Goal: Task Accomplishment & Management: Use online tool/utility

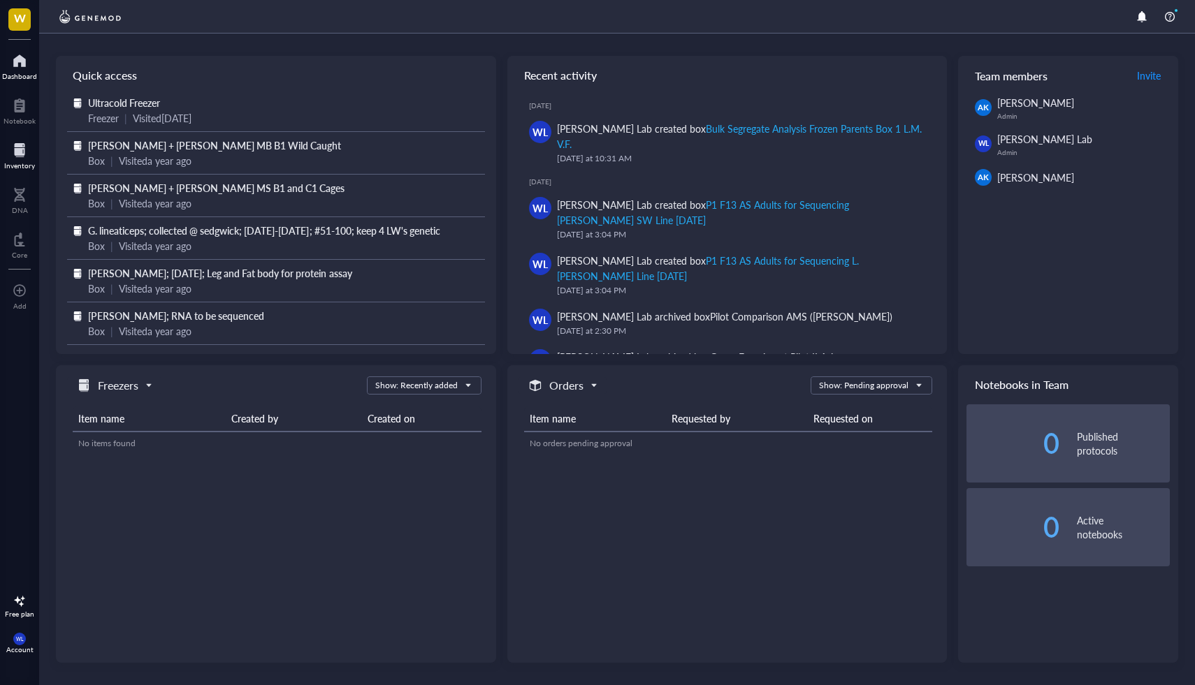
click at [17, 136] on div "Inventory" at bounding box center [19, 154] width 39 height 39
click at [20, 148] on div at bounding box center [19, 150] width 31 height 22
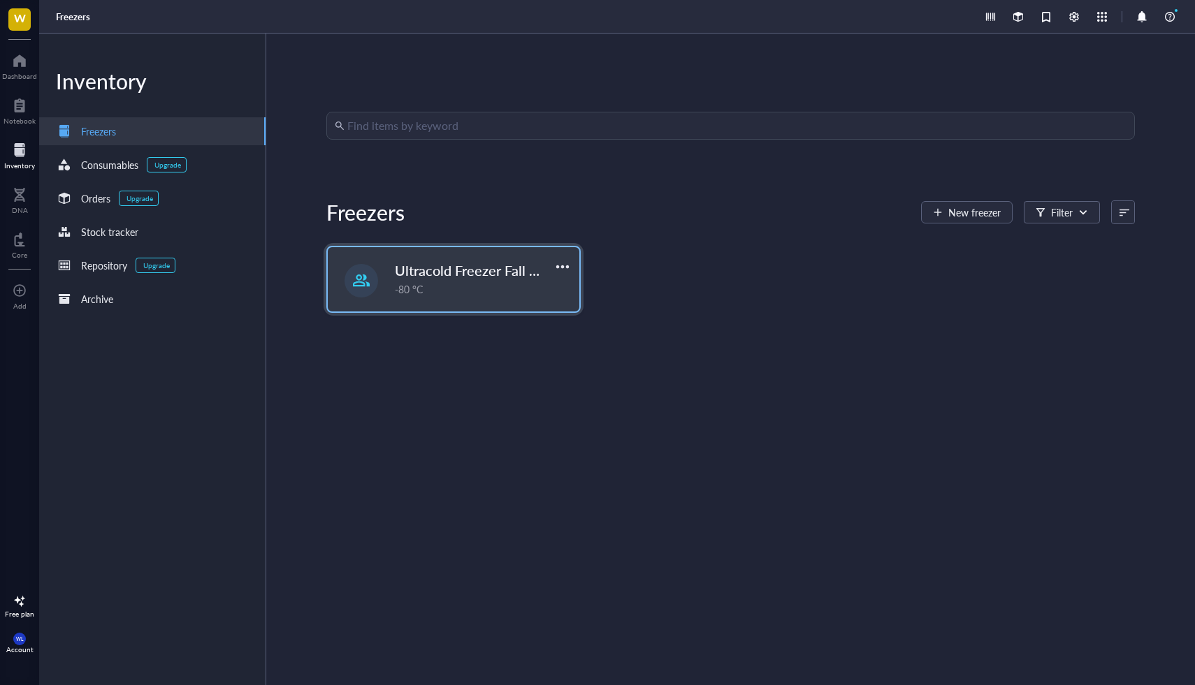
click at [481, 271] on span "Ultracold Freezer Fall 2025" at bounding box center [479, 271] width 168 height 20
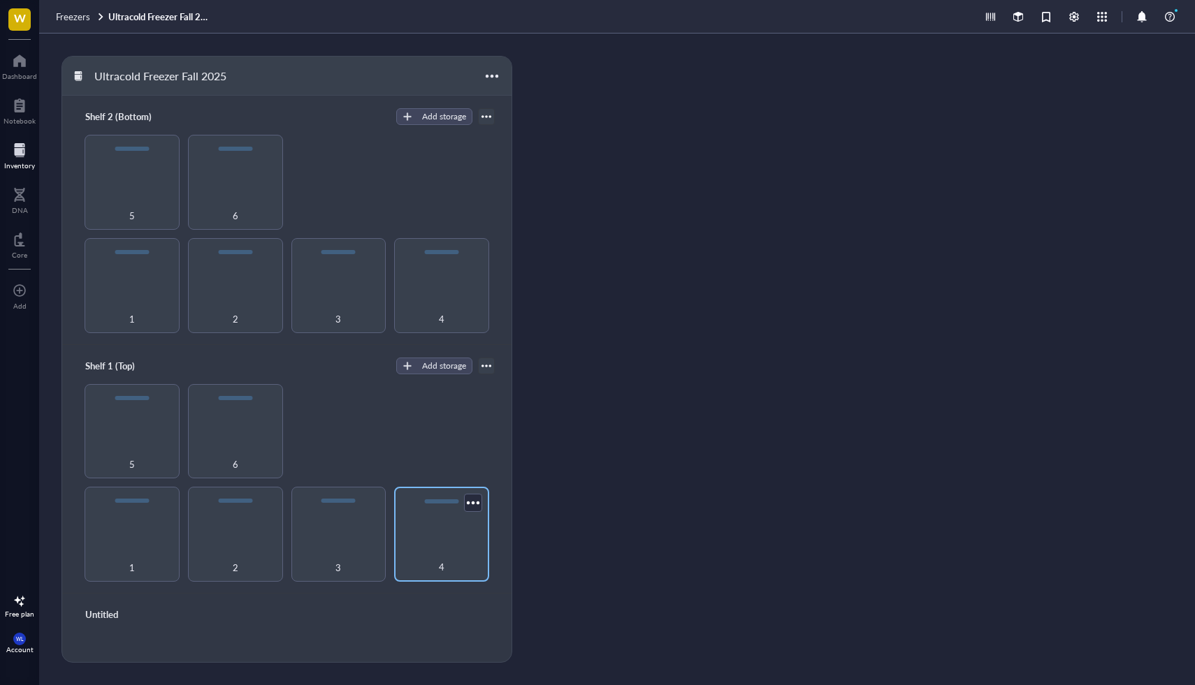
click at [460, 517] on div "4" at bounding box center [441, 534] width 95 height 95
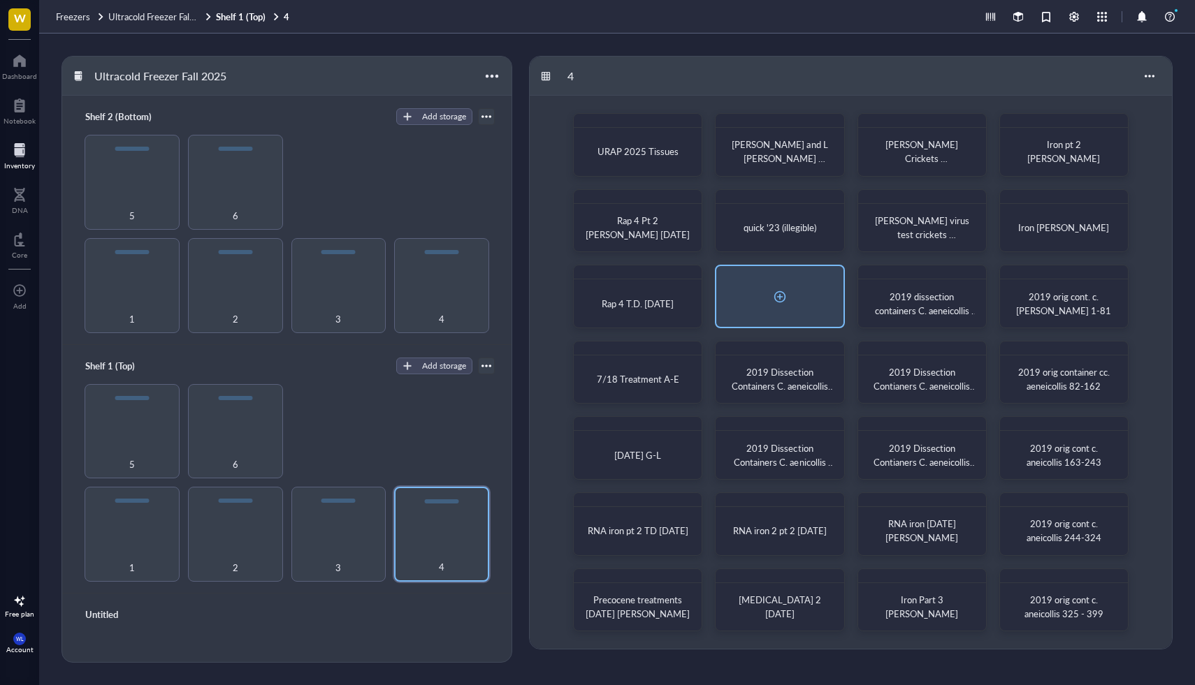
click at [793, 293] on div at bounding box center [779, 296] width 126 height 61
radio input "false"
radio input "true"
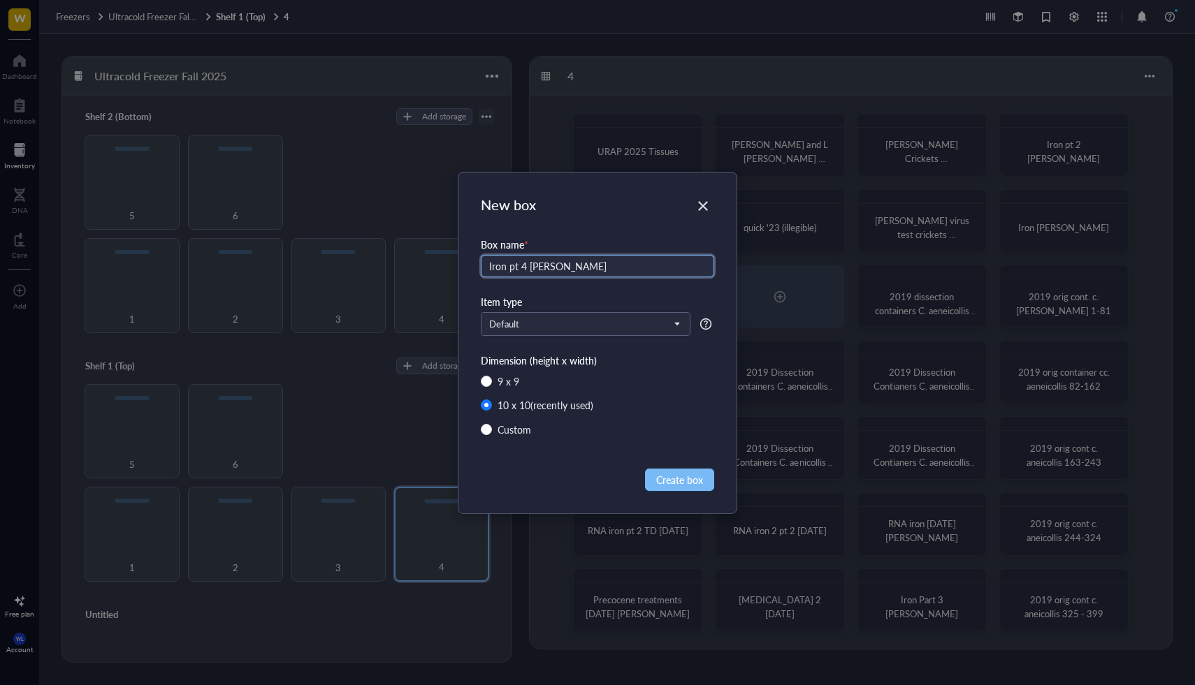
type input "Iron pt 4 [PERSON_NAME]"
click at [689, 483] on span "Create box" at bounding box center [679, 479] width 47 height 15
